Goal: Transaction & Acquisition: Purchase product/service

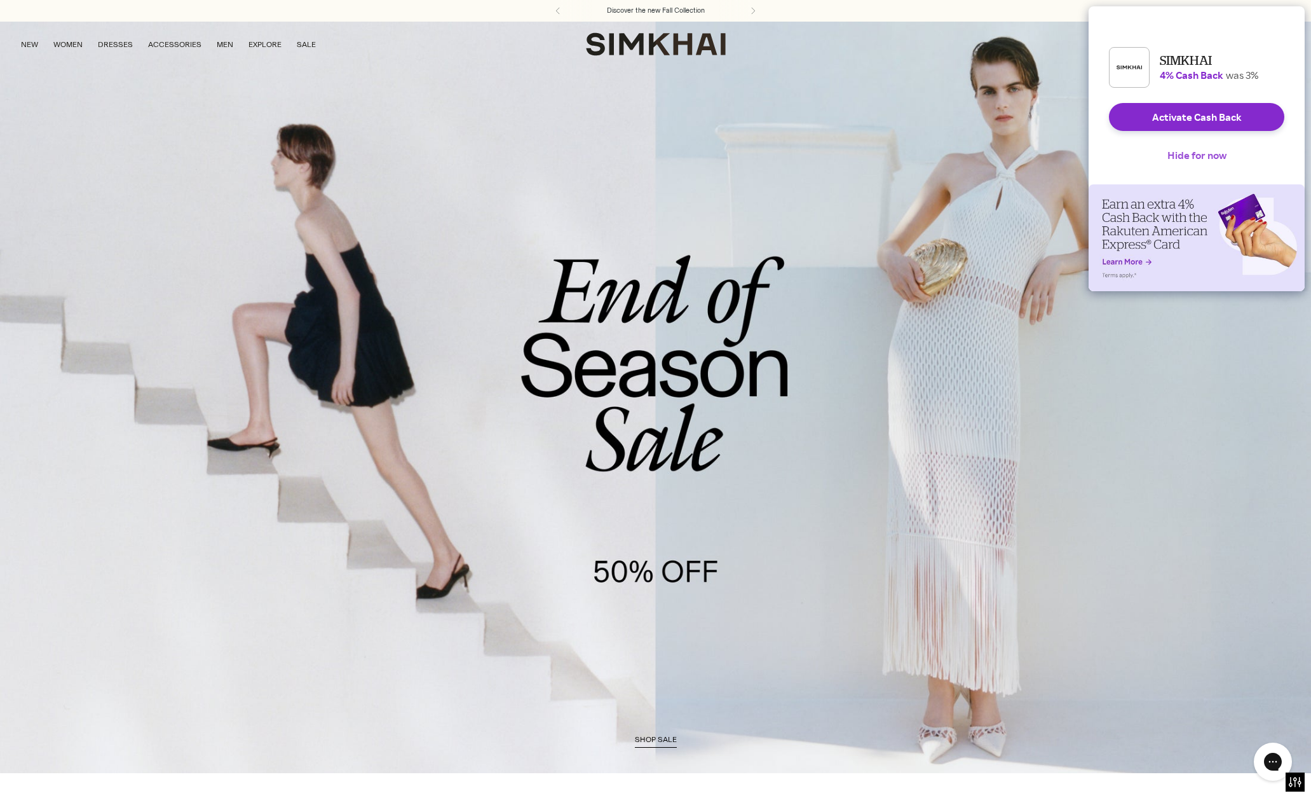
click at [1182, 167] on button "Hide for now" at bounding box center [1196, 155] width 79 height 28
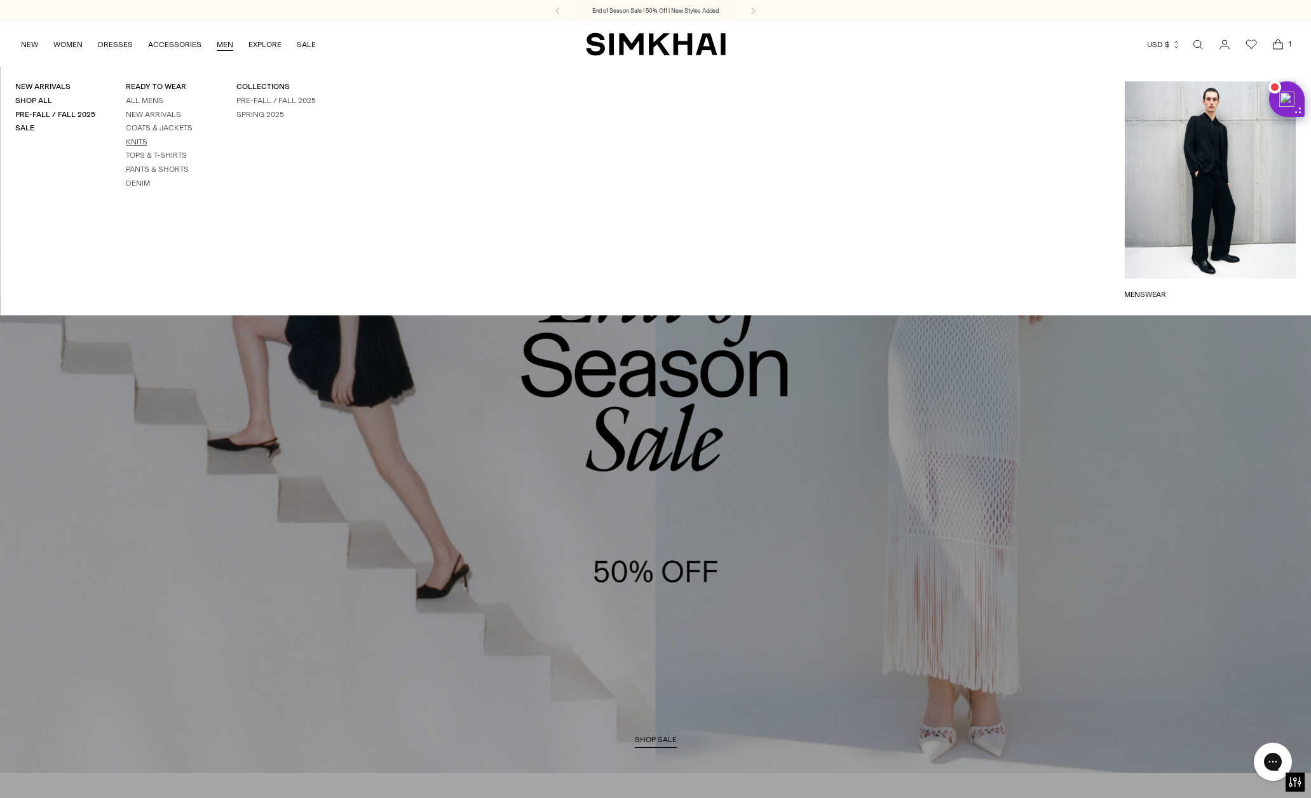
click at [137, 141] on link "Knits" at bounding box center [137, 141] width 22 height 9
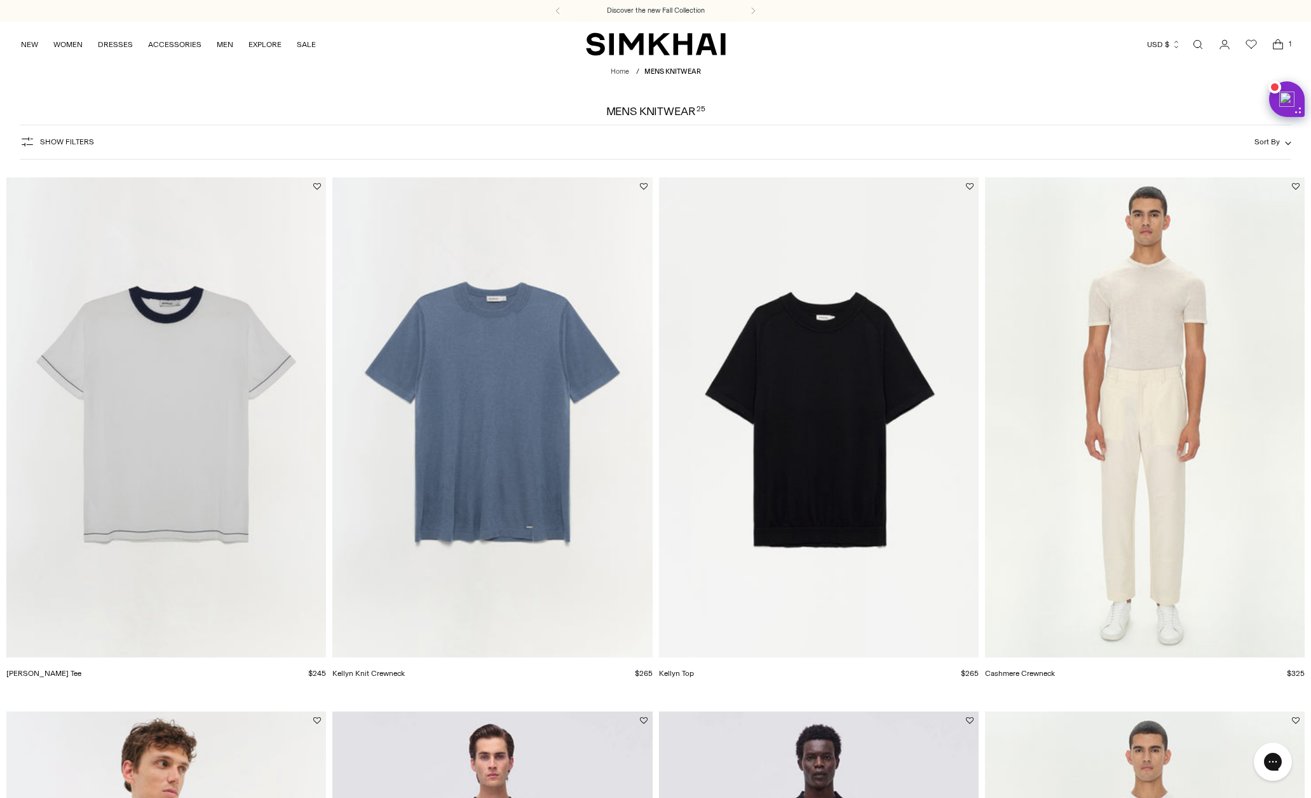
click at [0, 0] on img "Kellyn Knit Crewneck" at bounding box center [0, 0] width 0 height 0
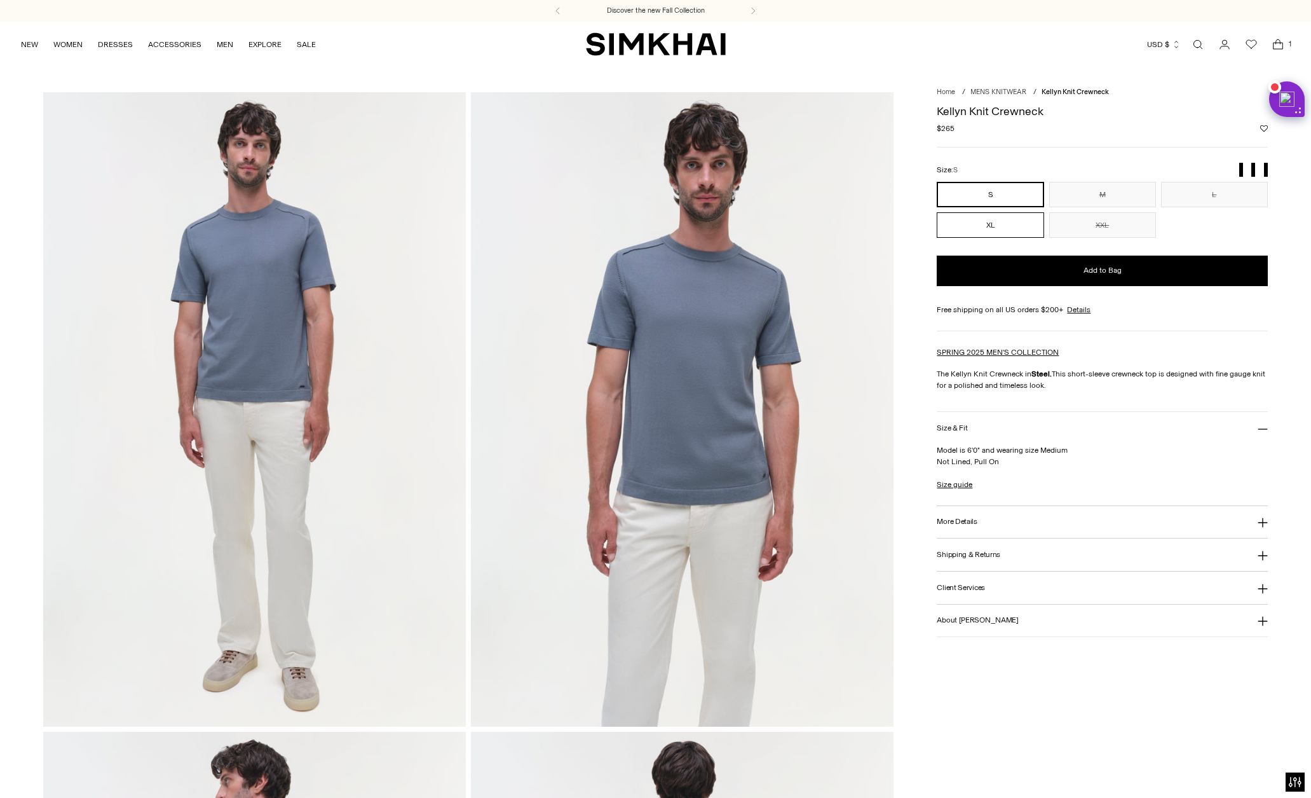
click at [995, 216] on button "XL" at bounding box center [990, 224] width 107 height 25
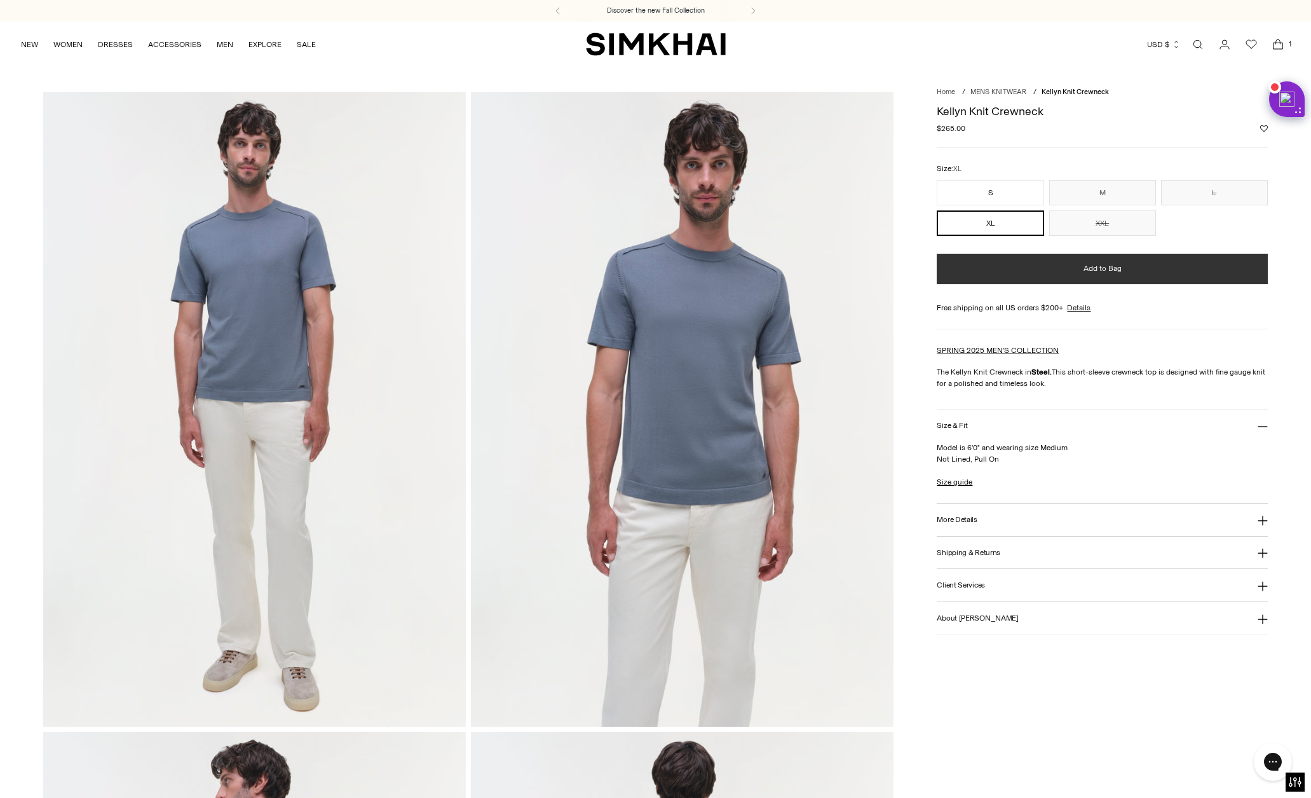
click at [1073, 273] on button "Add to Bag" at bounding box center [1102, 269] width 330 height 31
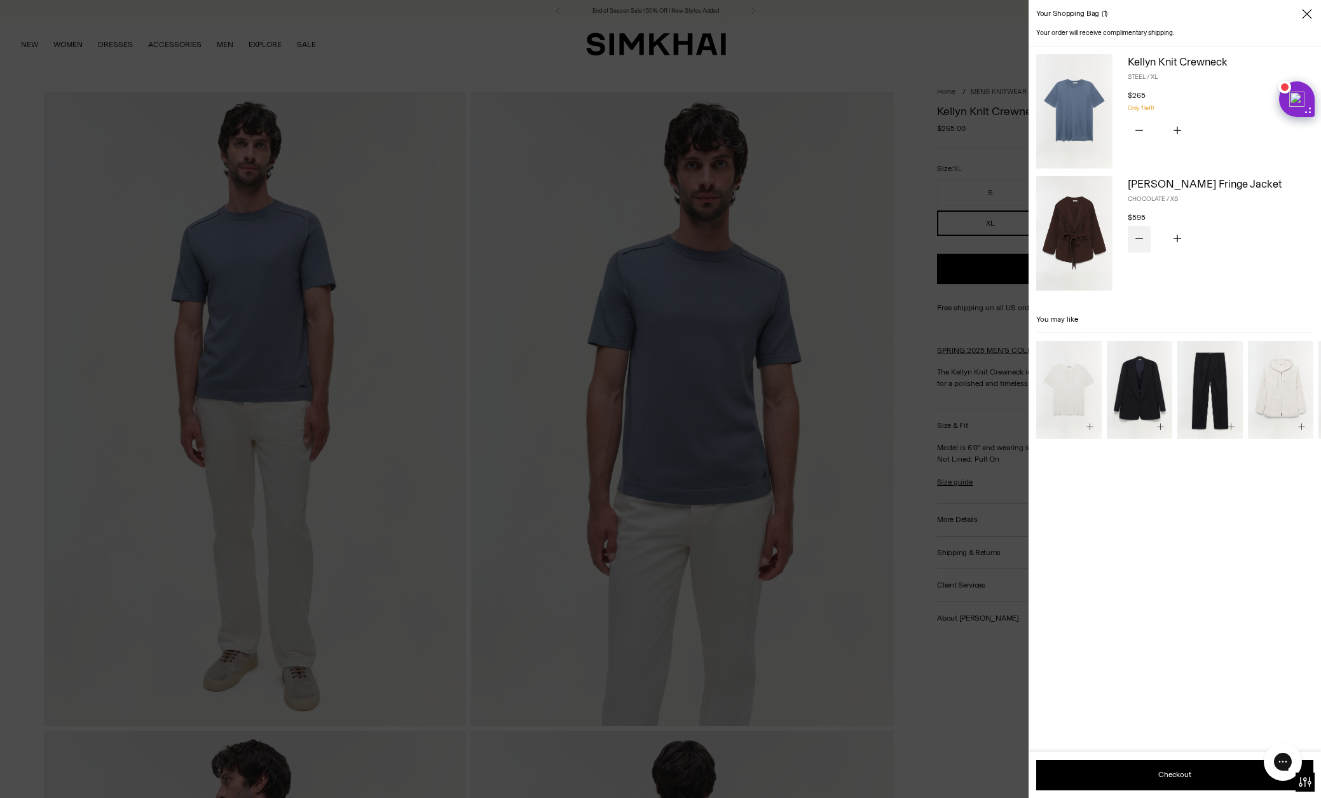
click at [1144, 236] on button "Subtract product quantity" at bounding box center [1138, 239] width 23 height 27
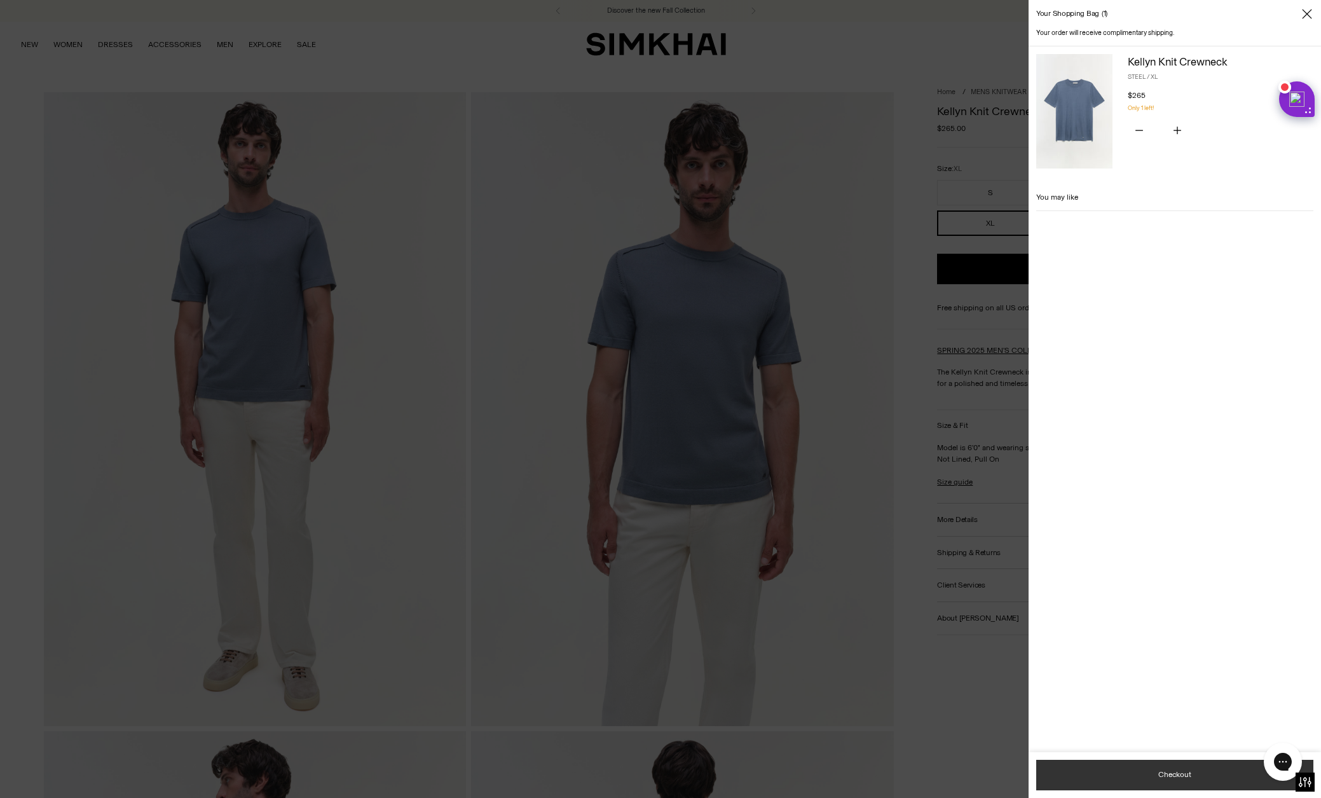
click at [1157, 768] on button "Checkout" at bounding box center [1174, 774] width 277 height 31
